Goal: Information Seeking & Learning: Check status

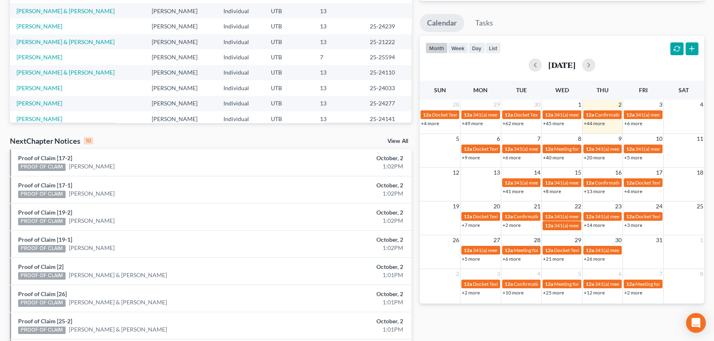
scroll to position [250, 0]
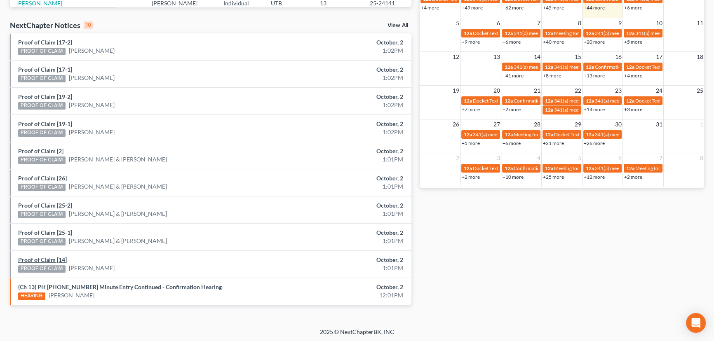
click at [38, 259] on link "Proof of Claim [14]" at bounding box center [42, 259] width 49 height 7
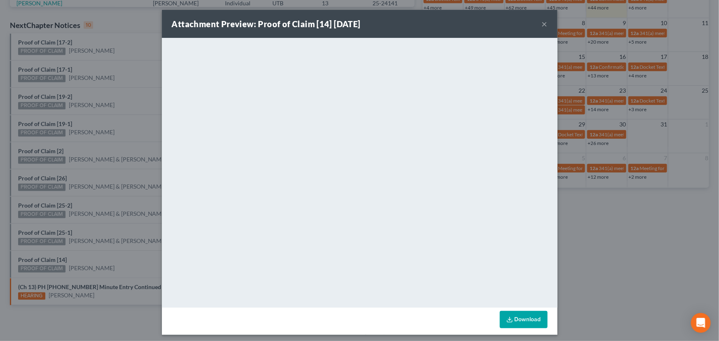
click at [97, 256] on div "Attachment Preview: Proof of Claim [14] 10/02/2025 × <object ng-attr-data='http…" at bounding box center [359, 170] width 719 height 341
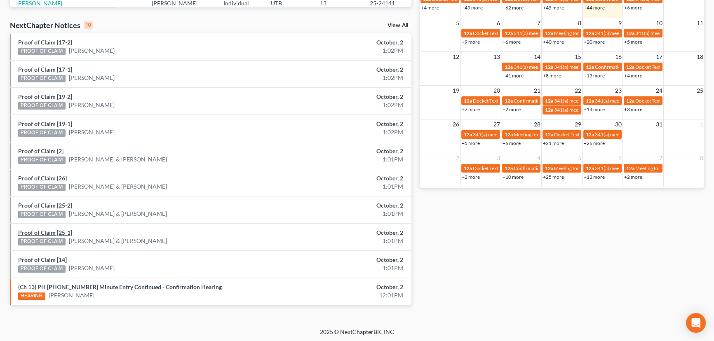
click at [44, 232] on link "Proof of Claim [25-1]" at bounding box center [45, 232] width 54 height 7
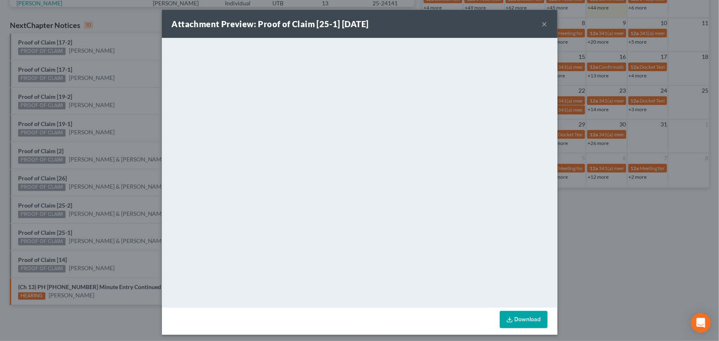
drag, startPoint x: 102, startPoint y: 231, endPoint x: 86, endPoint y: 219, distance: 20.4
click at [103, 231] on div "Attachment Preview: Proof of Claim [25-1] 10/02/2025 × <object ng-attr-data='ht…" at bounding box center [359, 170] width 719 height 341
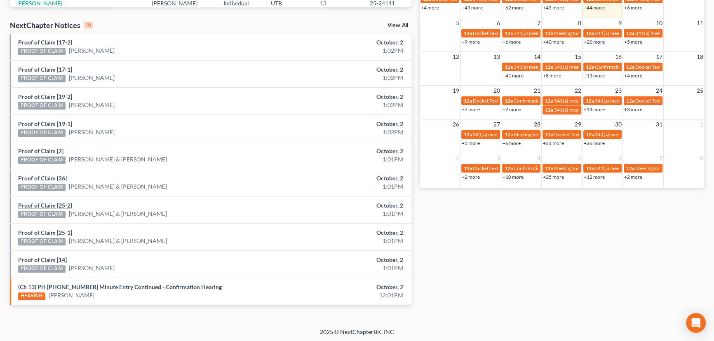
click at [54, 204] on link "Proof of Claim [25-2]" at bounding box center [45, 205] width 54 height 7
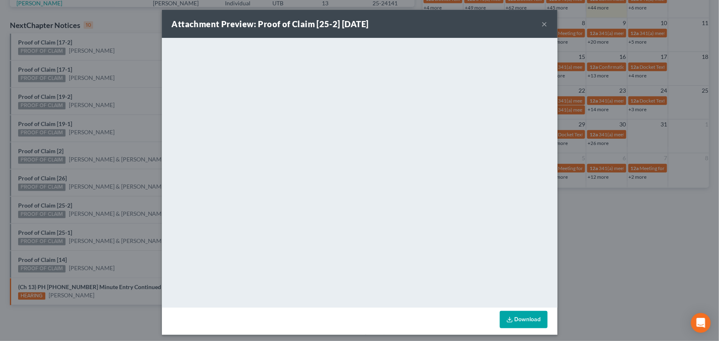
click at [94, 204] on div "Attachment Preview: Proof of Claim [25-2] 10/02/2025 × <object ng-attr-data='ht…" at bounding box center [359, 170] width 719 height 341
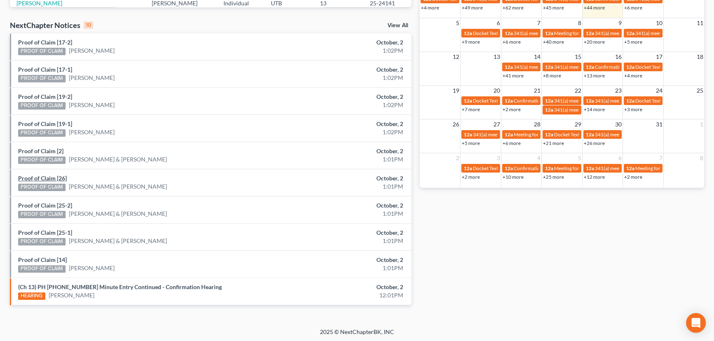
click at [42, 179] on link "Proof of Claim [26]" at bounding box center [42, 178] width 49 height 7
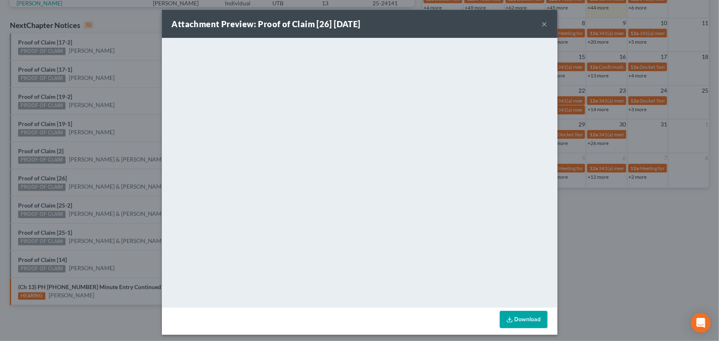
drag, startPoint x: 88, startPoint y: 178, endPoint x: 78, endPoint y: 164, distance: 16.6
click at [88, 178] on div "Attachment Preview: Proof of Claim [26] 10/02/2025 × <object ng-attr-data='http…" at bounding box center [359, 170] width 719 height 341
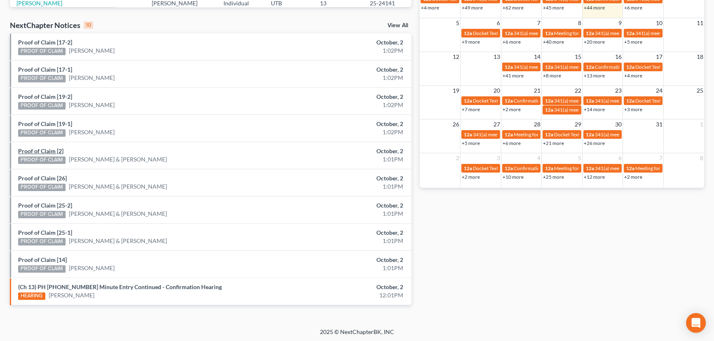
click at [51, 152] on link "Proof of Claim [2]" at bounding box center [40, 151] width 45 height 7
click at [52, 124] on link "Proof of Claim [19-1]" at bounding box center [45, 123] width 54 height 7
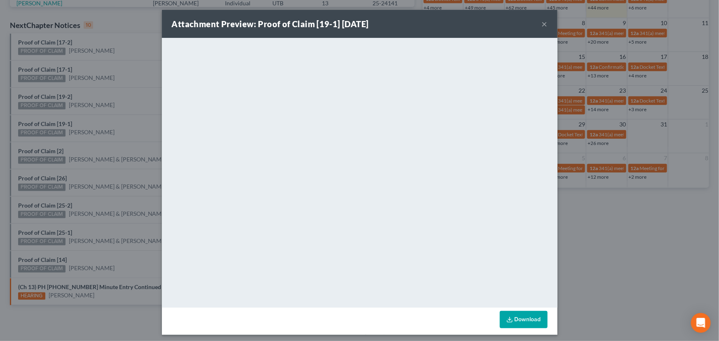
drag, startPoint x: 109, startPoint y: 124, endPoint x: 66, endPoint y: 99, distance: 50.0
click at [106, 120] on div "Attachment Preview: Proof of Claim [19-1] 10/02/2025 × <object ng-attr-data='ht…" at bounding box center [359, 170] width 719 height 341
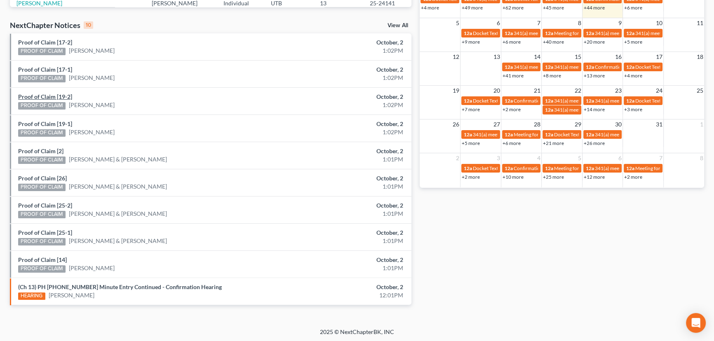
click at [41, 96] on link "Proof of Claim [19-2]" at bounding box center [45, 96] width 54 height 7
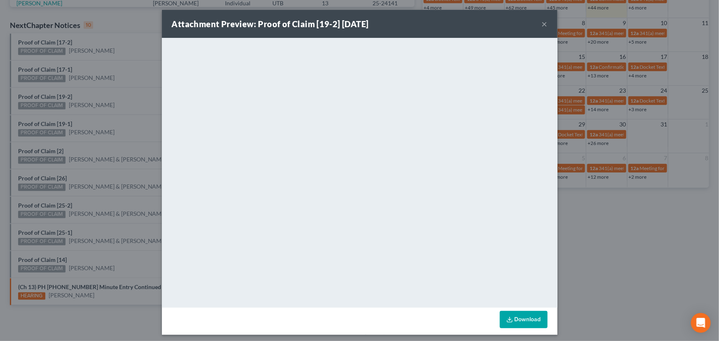
click at [104, 94] on div "Attachment Preview: Proof of Claim [19-2] 10/02/2025 × <object ng-attr-data='ht…" at bounding box center [359, 170] width 719 height 341
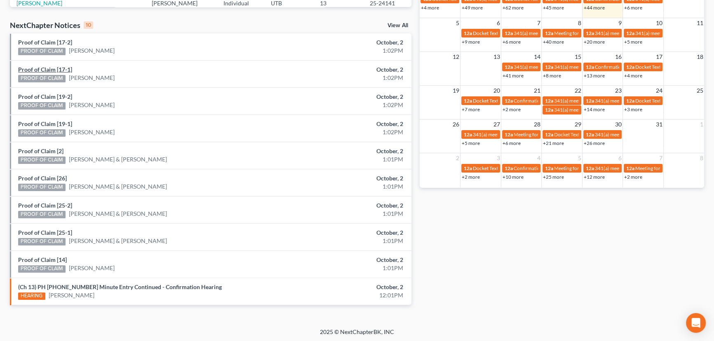
click at [41, 70] on link "Proof of Claim [17-1]" at bounding box center [45, 69] width 54 height 7
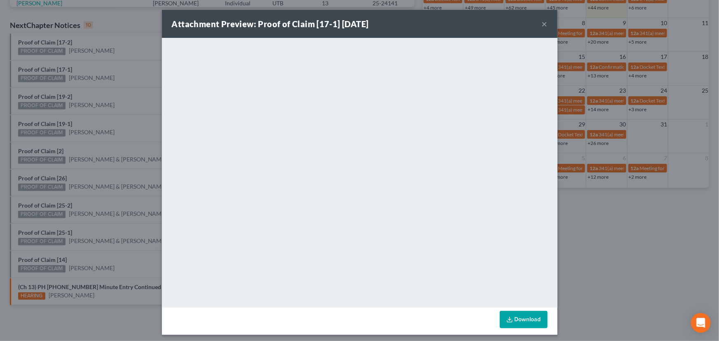
drag, startPoint x: 110, startPoint y: 70, endPoint x: 99, endPoint y: 64, distance: 12.9
click at [105, 68] on div "Attachment Preview: Proof of Claim [17-1] 10/02/2025 × <object ng-attr-data='ht…" at bounding box center [359, 170] width 719 height 341
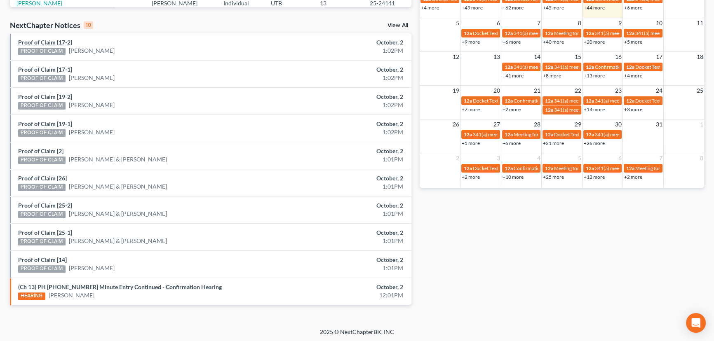
click at [44, 45] on link "Proof of Claim [17-2]" at bounding box center [45, 42] width 54 height 7
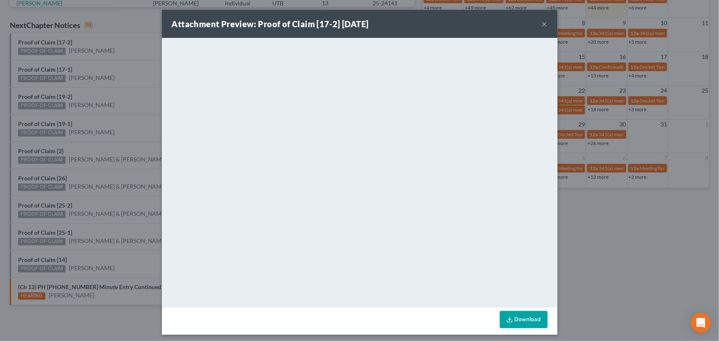
drag, startPoint x: 118, startPoint y: 56, endPoint x: 124, endPoint y: 63, distance: 9.3
click at [119, 56] on div "Attachment Preview: Proof of Claim [17-2] 10/02/2025 × <object ng-attr-data='ht…" at bounding box center [359, 170] width 719 height 341
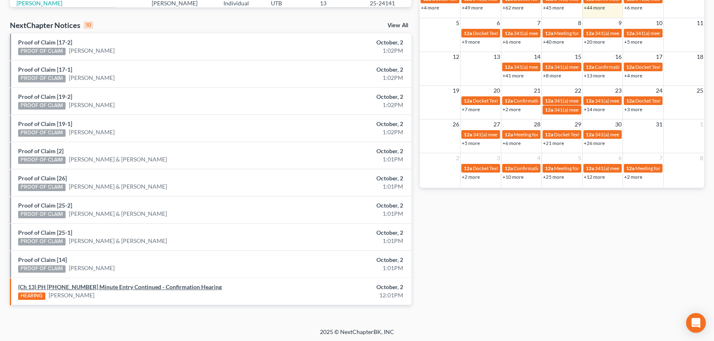
click at [111, 286] on link "(Ch 13) PH 25-24277 Minute Entry Continued - Confirmation Hearing" at bounding box center [120, 287] width 204 height 7
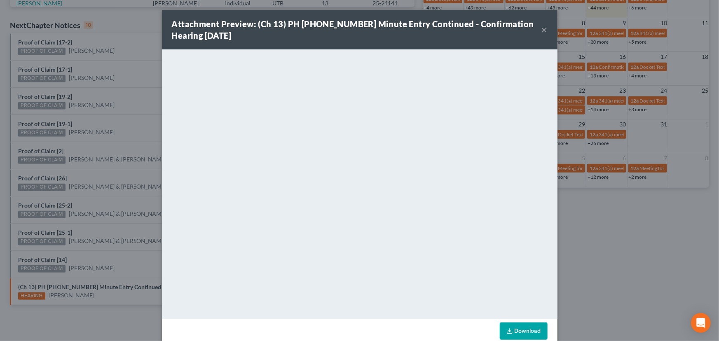
click at [111, 171] on div "Attachment Preview: (Ch 13) PH 25-24277 Minute Entry Continued - Confirmation H…" at bounding box center [359, 170] width 719 height 341
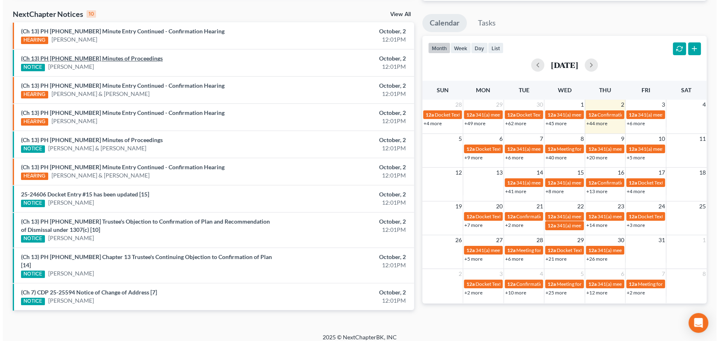
scroll to position [258, 0]
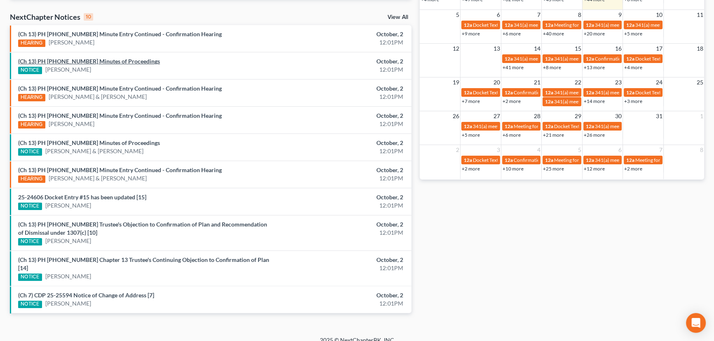
click at [96, 61] on link "(Ch 13) PH [PHONE_NUMBER] Minutes of Proceedings" at bounding box center [89, 61] width 142 height 7
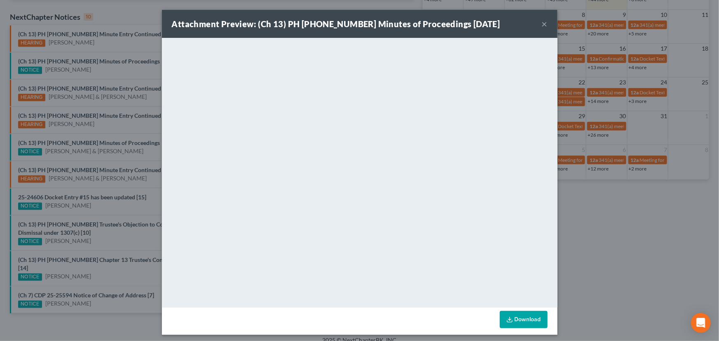
click at [100, 68] on div "Attachment Preview: (Ch 13) PH [PHONE_NUMBER] Minutes of Proceedings [DATE] × <…" at bounding box center [359, 170] width 719 height 341
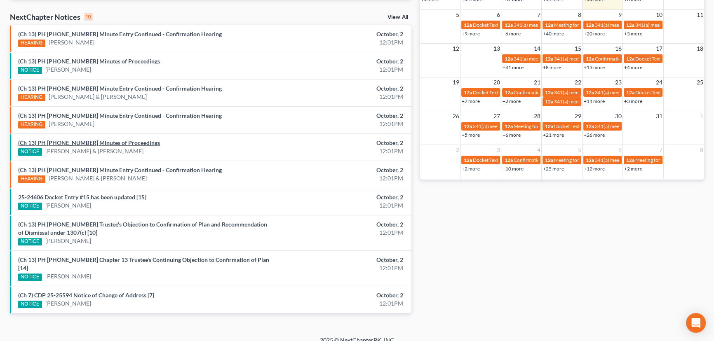
click at [101, 143] on link "(Ch 13) PH [PHONE_NUMBER] Minutes of Proceedings" at bounding box center [89, 142] width 142 height 7
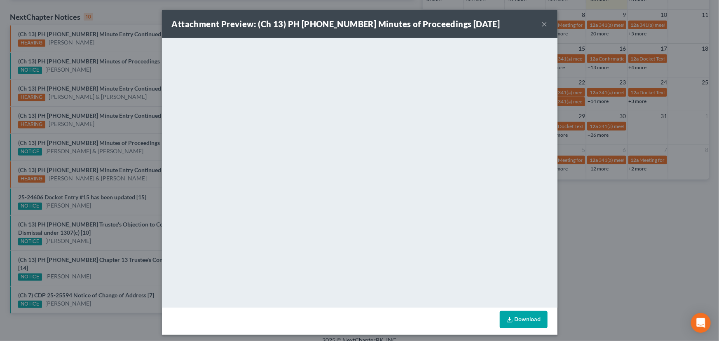
click at [91, 150] on div "Attachment Preview: (Ch 13) PH [PHONE_NUMBER] Minutes of Proceedings [DATE] × <…" at bounding box center [359, 170] width 719 height 341
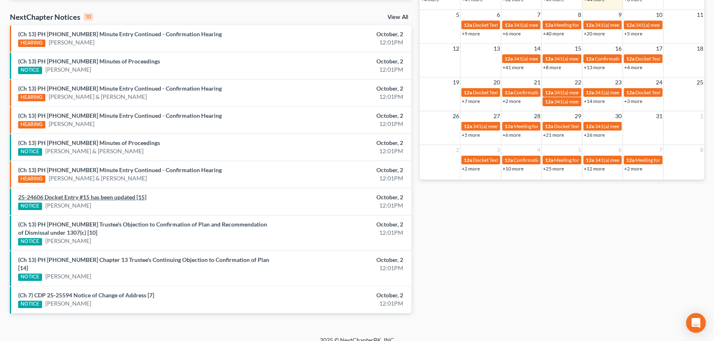
click at [118, 197] on link "25-24606 Docket Entry #15 has been updated [15]" at bounding box center [82, 197] width 128 height 7
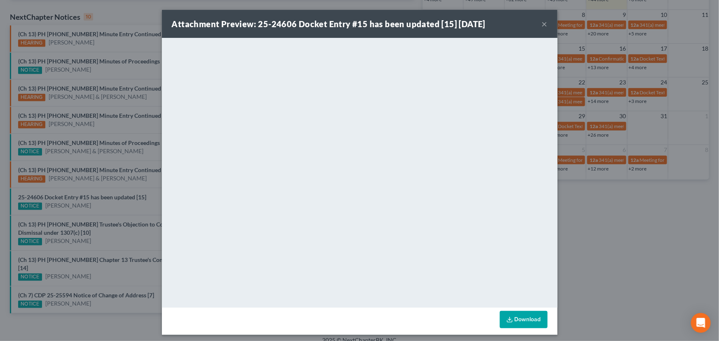
click at [106, 206] on div "Attachment Preview: 25-24606 Docket Entry #15 has been updated [15] [DATE] × Do…" at bounding box center [359, 170] width 719 height 341
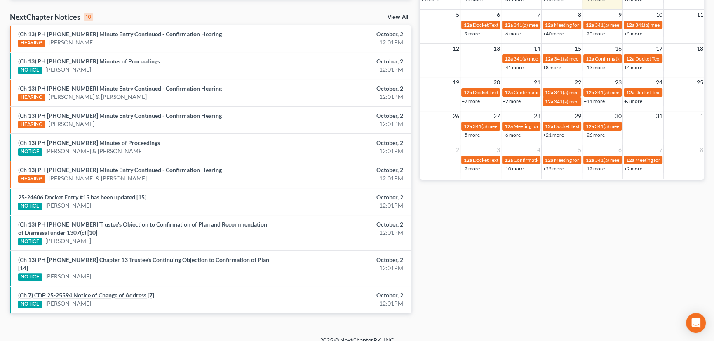
click at [122, 292] on link "(Ch 7) CDP 25-25594 Notice of Change of Address [7]" at bounding box center [86, 295] width 136 height 7
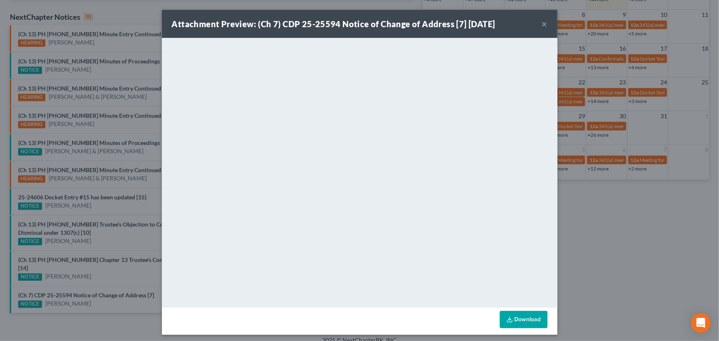
click at [113, 294] on div "Attachment Preview: (Ch 7) CDP 25-25594 Notice of Change of Address [7] [DATE] …" at bounding box center [359, 170] width 719 height 341
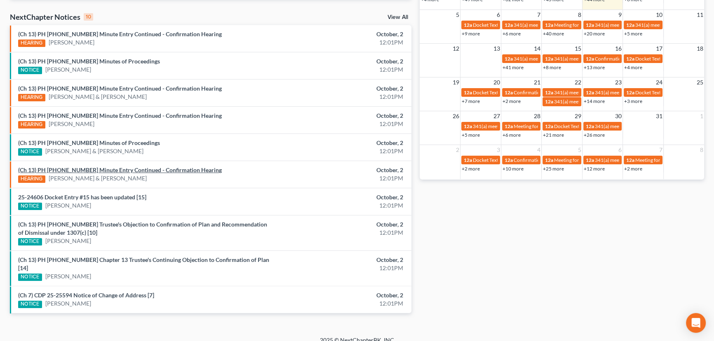
click at [115, 167] on link "(Ch 13) PH [PHONE_NUMBER] Minute Entry Continued - Confirmation Hearing" at bounding box center [120, 170] width 204 height 7
